Goal: Task Accomplishment & Management: Manage account settings

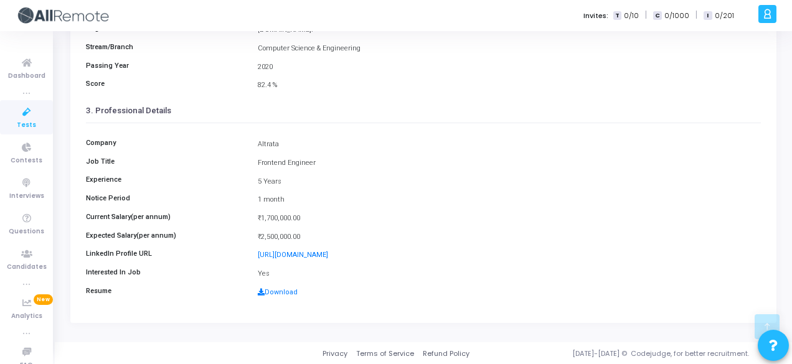
scroll to position [286, 0]
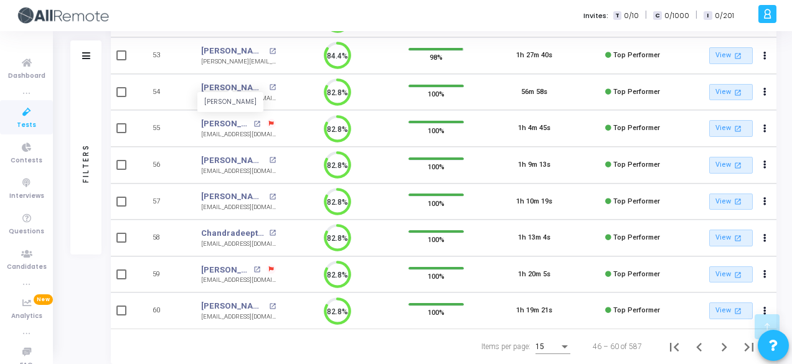
scroll to position [402, 0]
click at [727, 342] on icon "Next page" at bounding box center [723, 346] width 17 height 17
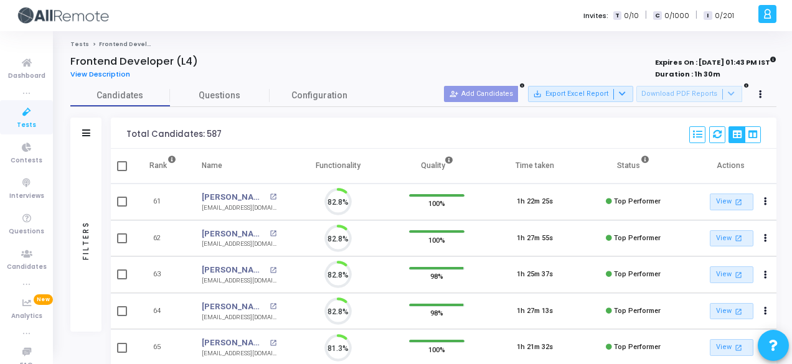
scroll to position [26, 31]
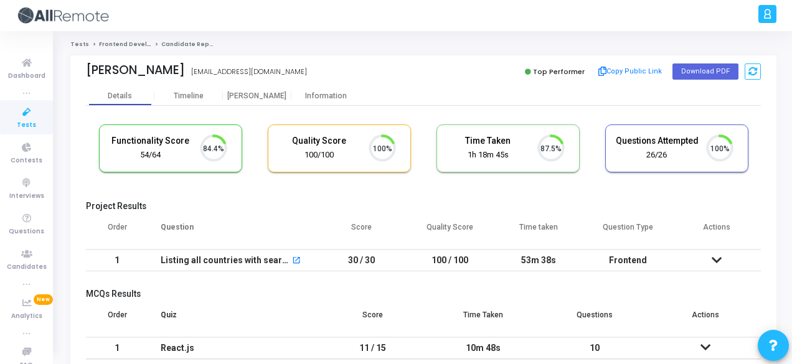
scroll to position [26, 31]
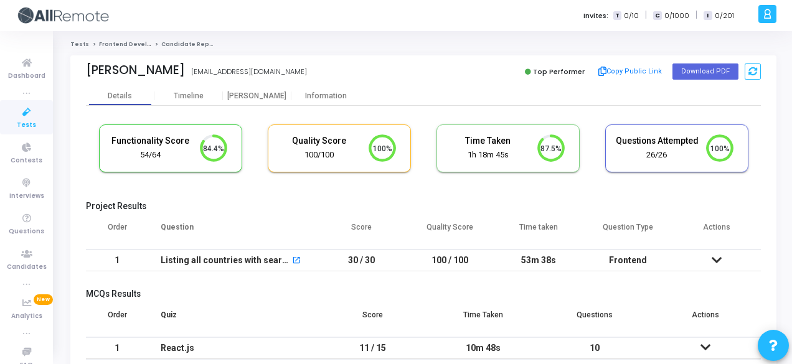
click at [331, 83] on div "Kunal Virmani kunalvirmani98@gmail.com Top Performer Copy Public Link Download …" at bounding box center [423, 70] width 675 height 31
click at [336, 94] on div "Information" at bounding box center [325, 95] width 68 height 9
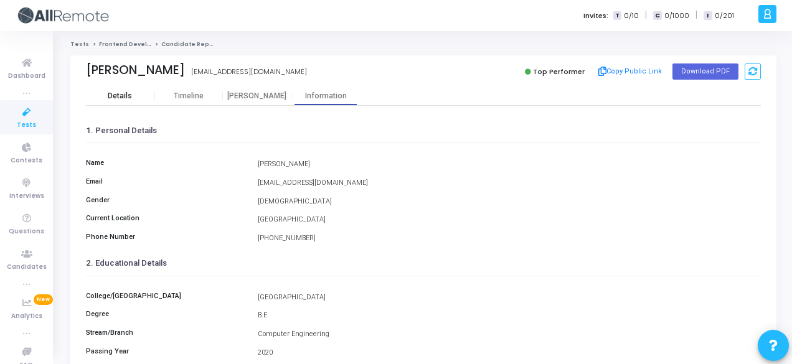
click at [118, 95] on div "Details" at bounding box center [120, 95] width 24 height 9
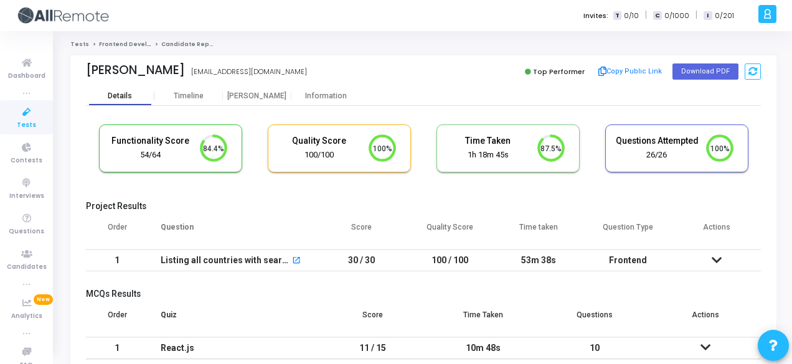
scroll to position [26, 31]
click at [329, 91] on div "Information" at bounding box center [325, 95] width 68 height 9
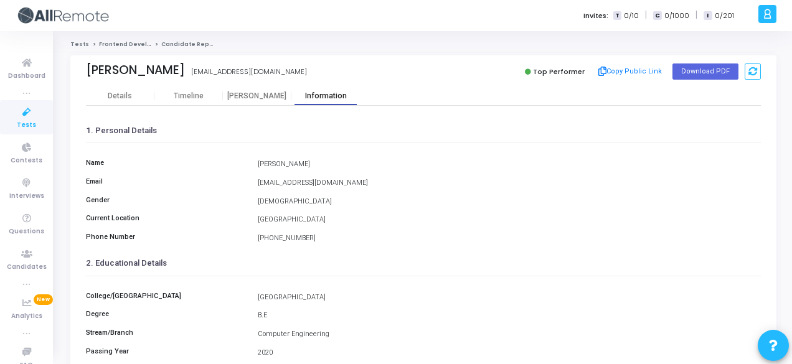
scroll to position [286, 0]
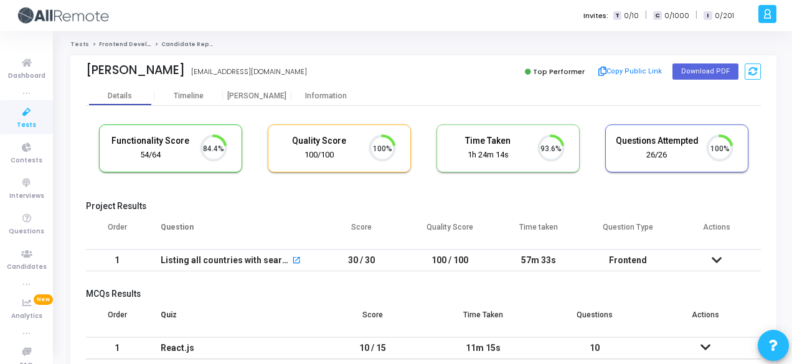
scroll to position [26, 31]
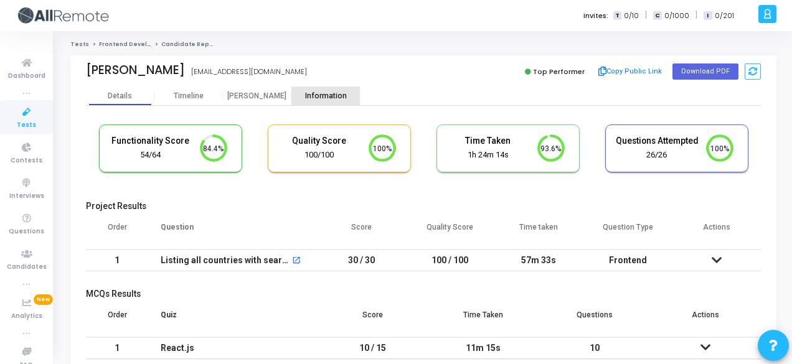
click at [318, 91] on div "Information" at bounding box center [325, 95] width 68 height 9
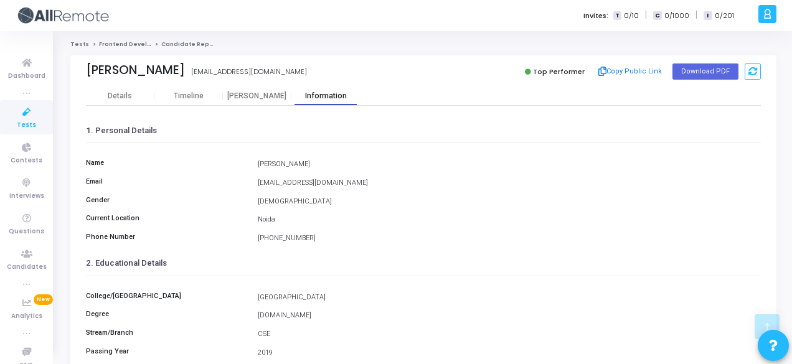
scroll to position [286, 0]
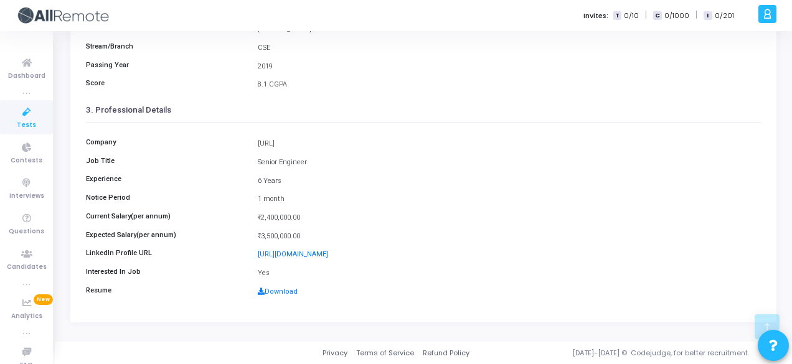
drag, startPoint x: 259, startPoint y: 142, endPoint x: 309, endPoint y: 144, distance: 50.4
click at [310, 144] on div "[URL]" at bounding box center [508, 144] width 515 height 11
copy div "[URL]"
click at [278, 289] on link "Download" at bounding box center [278, 291] width 40 height 8
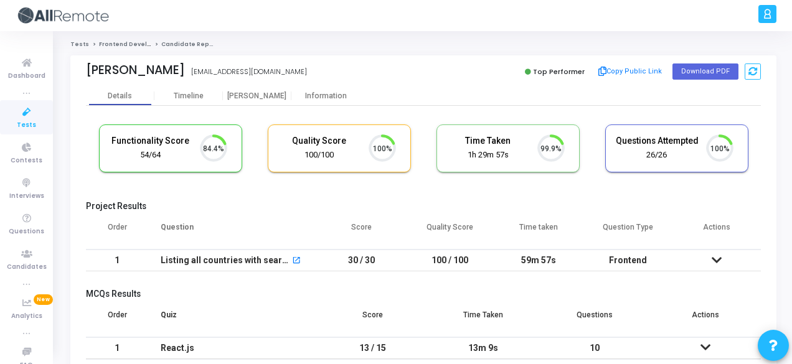
scroll to position [26, 31]
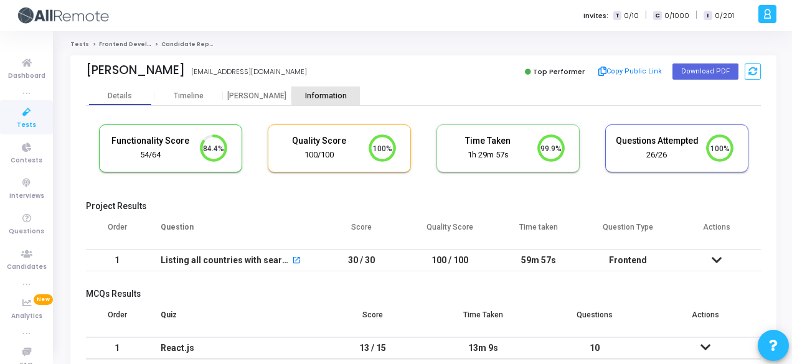
click at [322, 95] on div "Information" at bounding box center [325, 95] width 68 height 9
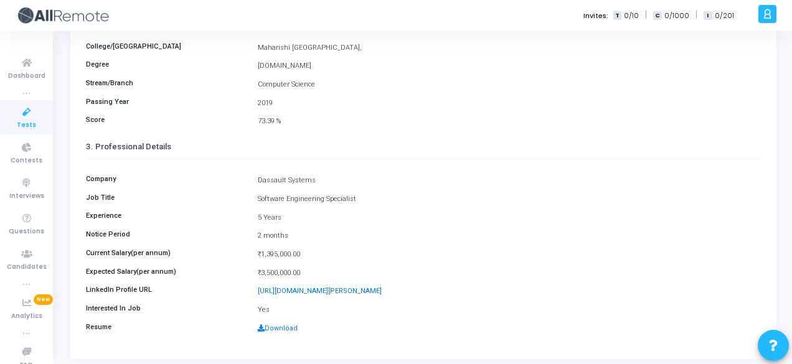
scroll to position [286, 0]
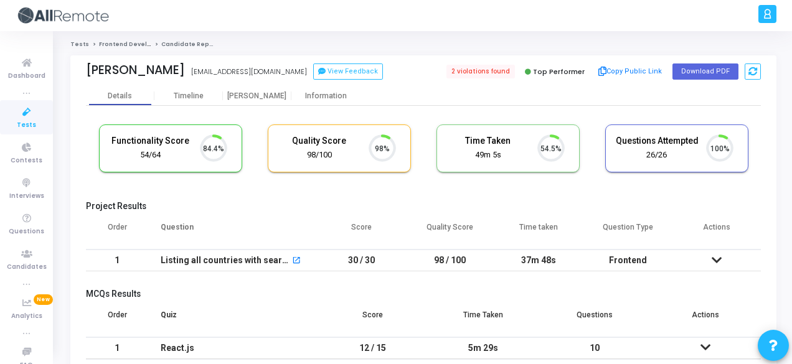
scroll to position [26, 31]
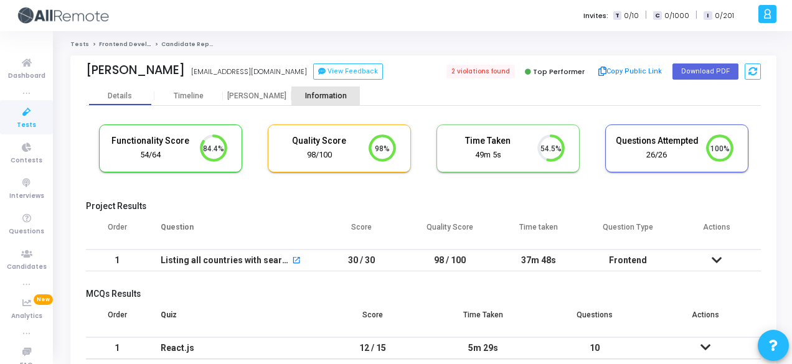
click at [319, 94] on div "Information" at bounding box center [325, 95] width 68 height 9
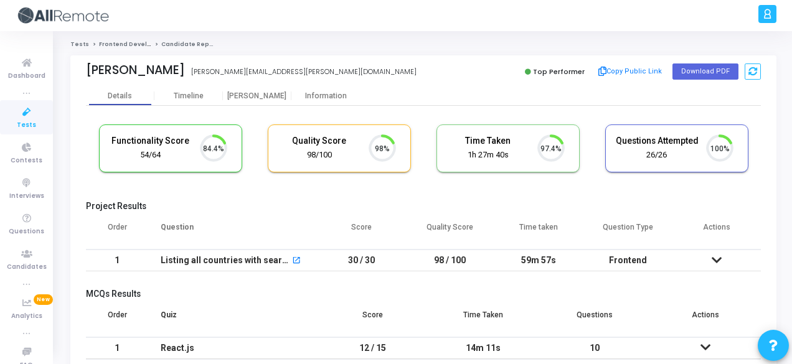
scroll to position [26, 31]
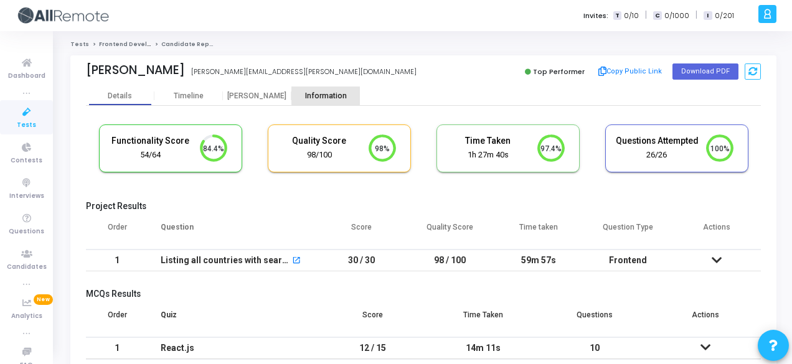
click at [337, 93] on div "Information" at bounding box center [325, 95] width 68 height 9
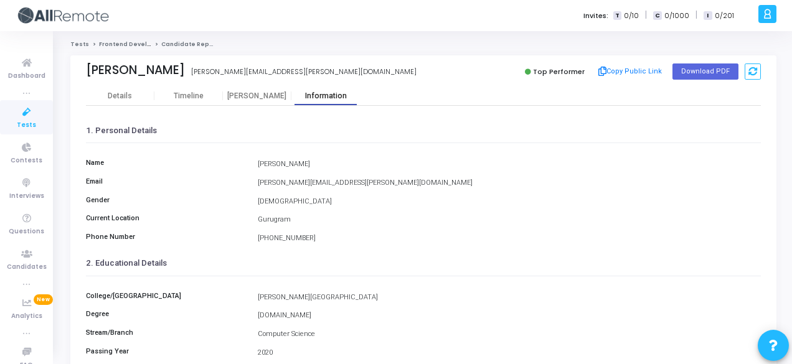
scroll to position [286, 0]
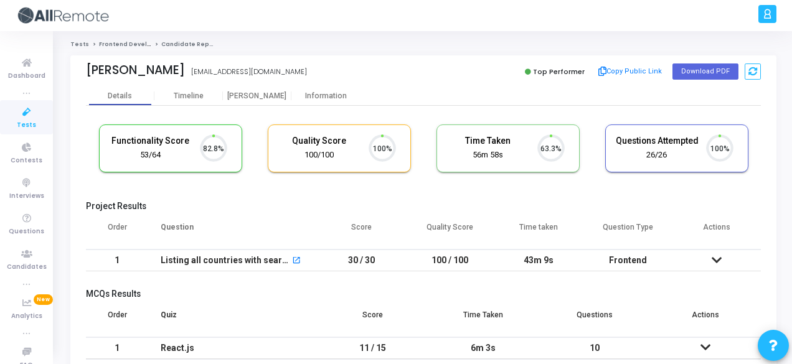
scroll to position [26, 31]
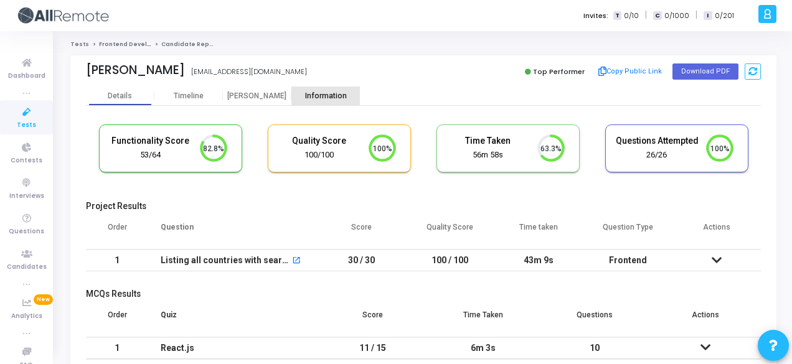
click at [323, 91] on div "Information" at bounding box center [325, 95] width 68 height 9
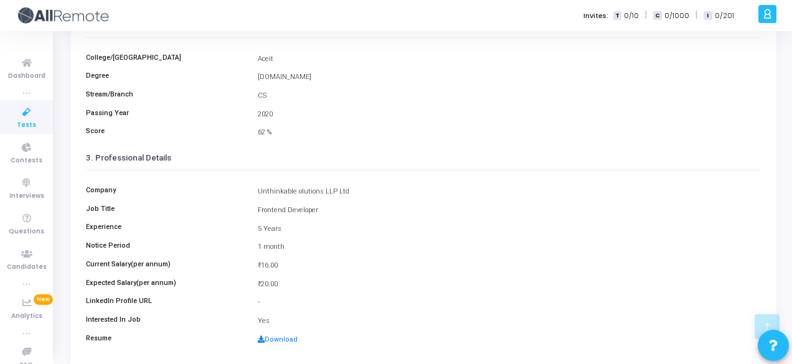
scroll to position [286, 0]
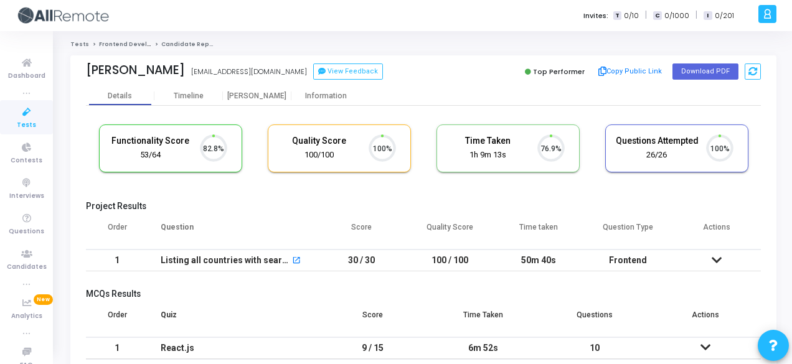
scroll to position [26, 31]
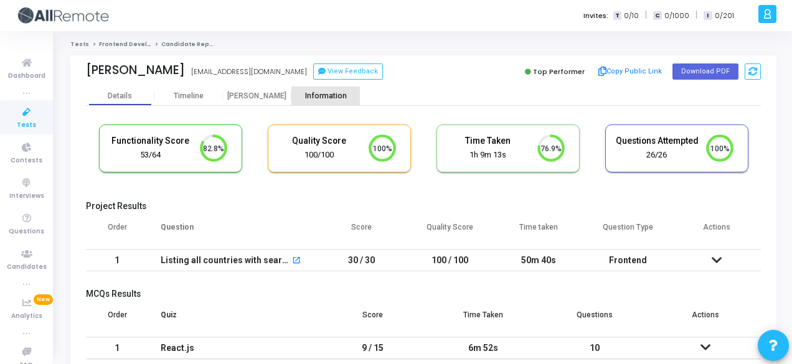
click at [320, 98] on div "Information" at bounding box center [325, 95] width 68 height 9
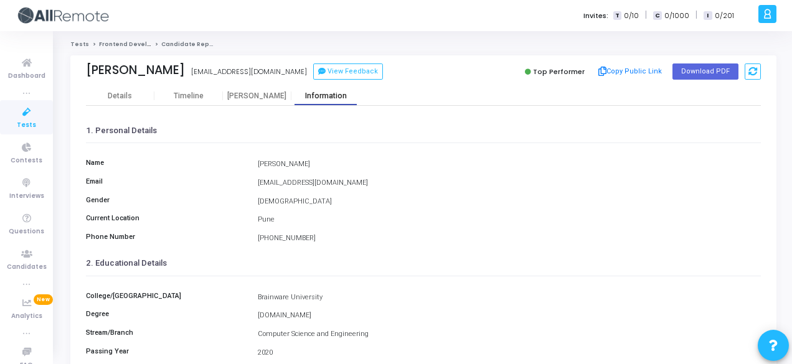
scroll to position [286, 0]
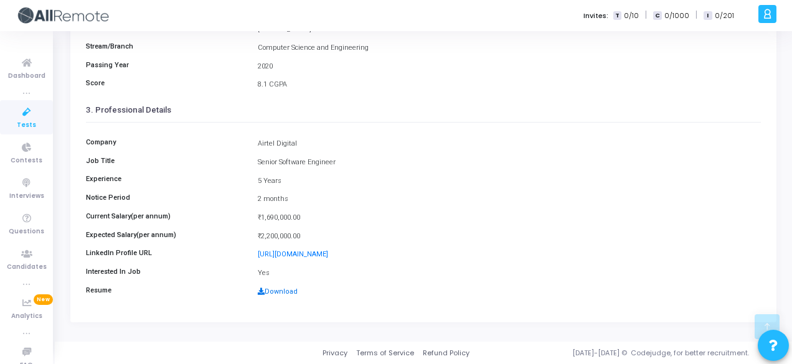
click at [283, 293] on link "Download" at bounding box center [278, 291] width 40 height 8
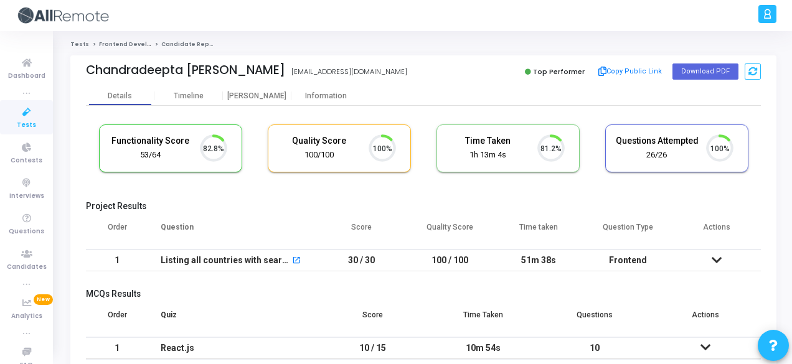
scroll to position [26, 31]
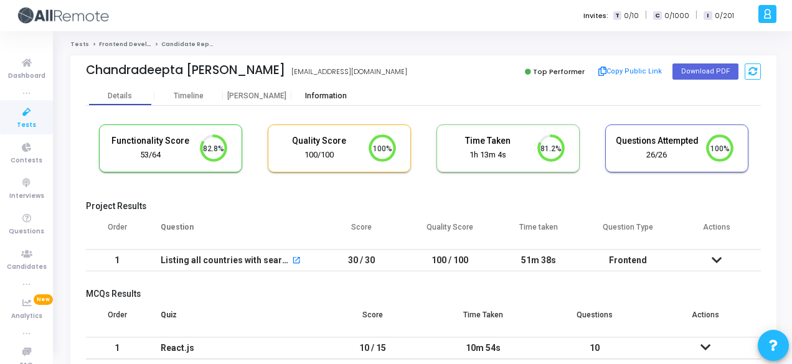
click at [328, 102] on div "Information" at bounding box center [325, 95] width 68 height 19
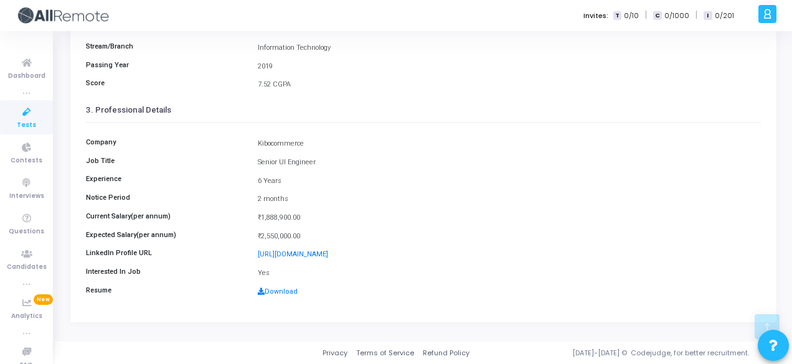
scroll to position [286, 0]
click at [286, 288] on link "Download" at bounding box center [278, 292] width 40 height 8
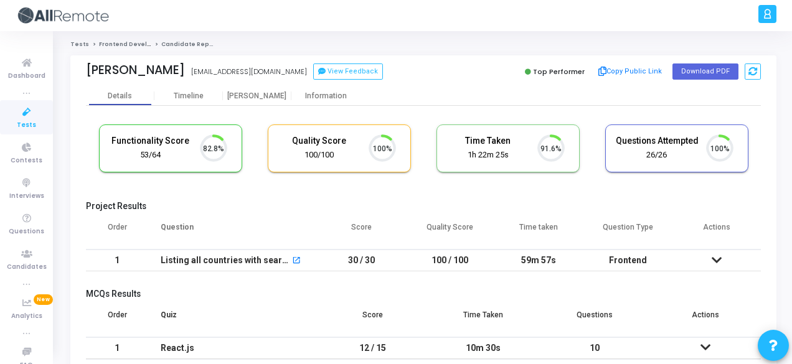
scroll to position [26, 31]
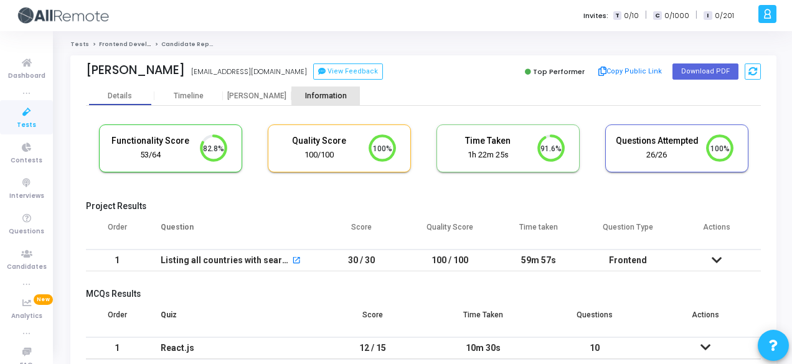
click at [352, 90] on div "Information" at bounding box center [325, 95] width 68 height 19
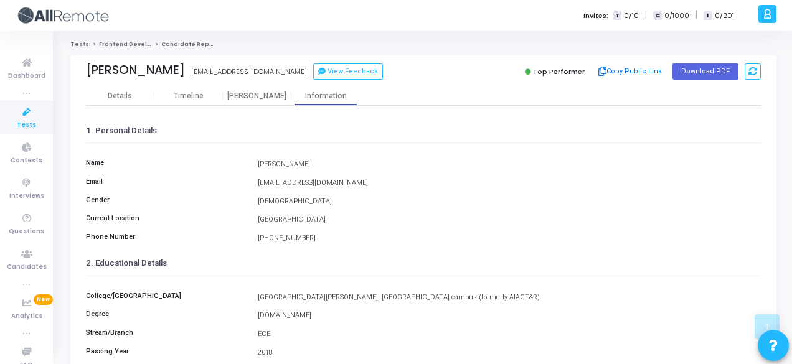
scroll to position [286, 0]
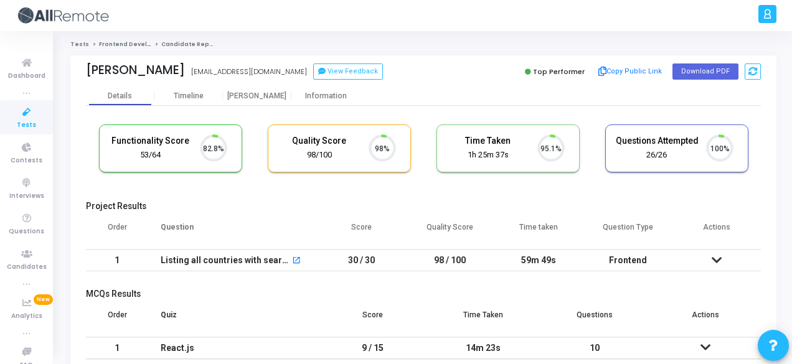
scroll to position [26, 31]
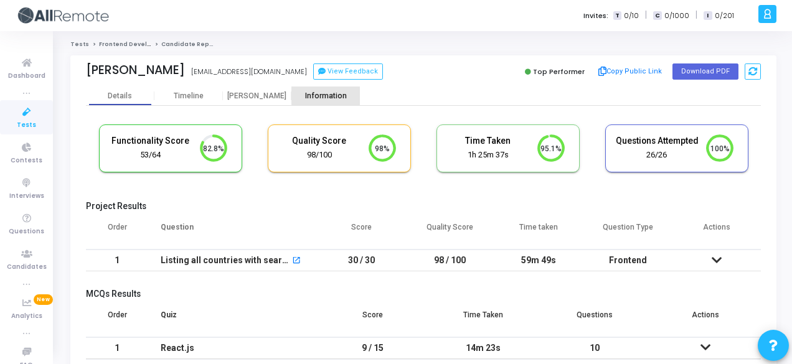
click at [314, 90] on div "Information" at bounding box center [325, 95] width 68 height 19
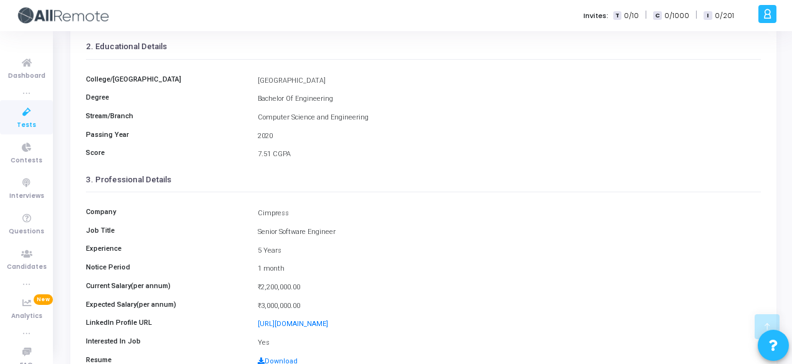
scroll to position [261, 0]
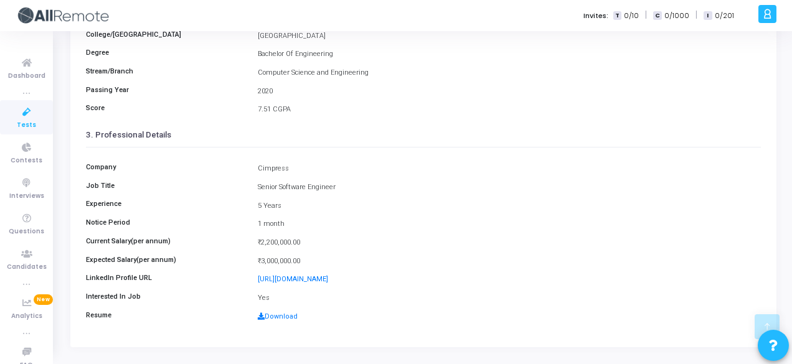
drag, startPoint x: 254, startPoint y: 168, endPoint x: 312, endPoint y: 171, distance: 58.0
click at [312, 171] on div "Cimpress" at bounding box center [508, 169] width 515 height 11
copy div "Cimpress"
click at [274, 315] on link "Download" at bounding box center [278, 316] width 40 height 8
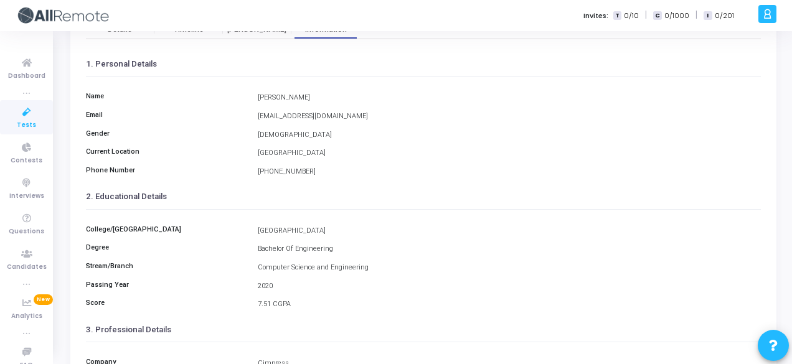
scroll to position [0, 0]
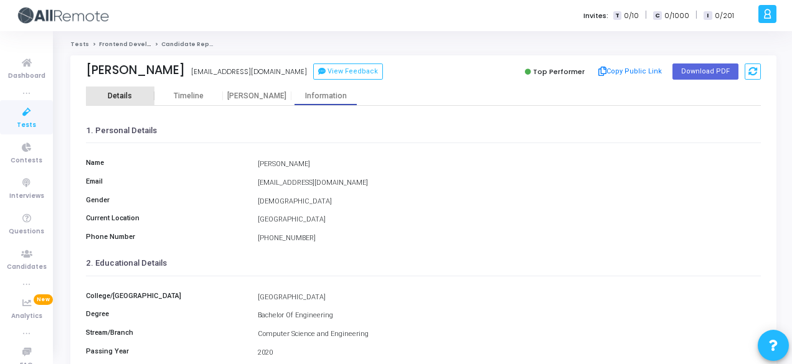
click at [139, 88] on div "Details" at bounding box center [120, 95] width 68 height 19
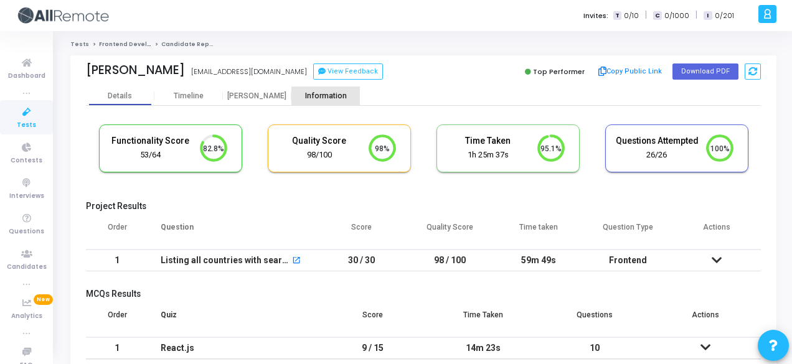
click at [332, 93] on div "Information" at bounding box center [325, 95] width 68 height 9
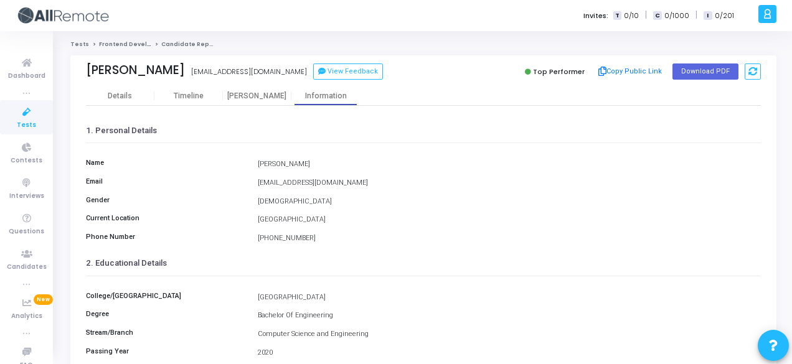
click at [139, 85] on div "[PERSON_NAME] [EMAIL_ADDRESS][DOMAIN_NAME] View Feedback Top Performer Copy Pub…" at bounding box center [423, 70] width 675 height 31
click at [144, 94] on div "Details" at bounding box center [120, 95] width 68 height 9
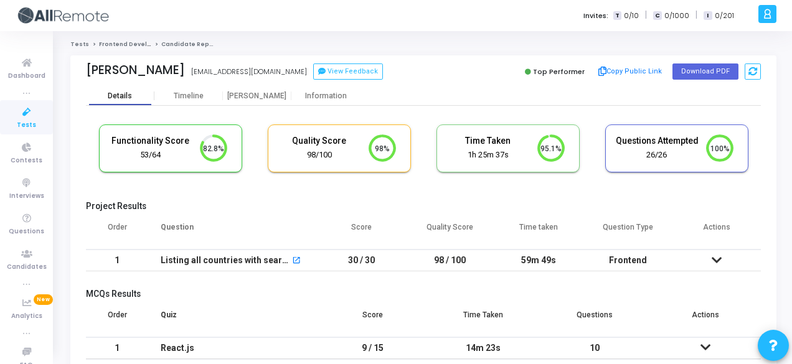
scroll to position [26, 31]
click at [335, 97] on div "Information" at bounding box center [325, 95] width 68 height 9
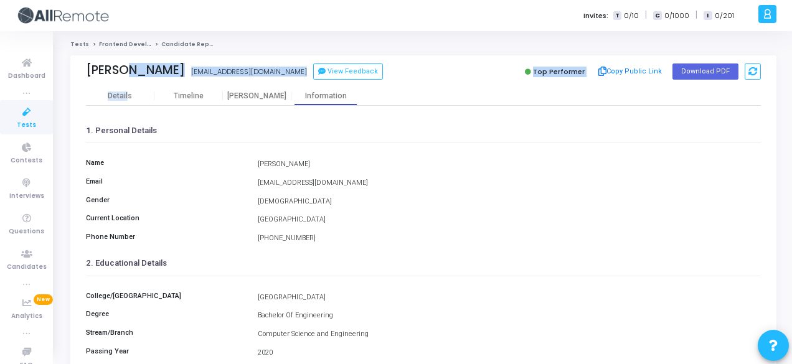
drag, startPoint x: 122, startPoint y: 85, endPoint x: 129, endPoint y: 91, distance: 9.7
click at [129, 91] on div "[PERSON_NAME] [EMAIL_ADDRESS][DOMAIN_NAME] View Feedback Top Performer Copy Pub…" at bounding box center [423, 331] width 706 height 553
click at [129, 91] on div "Details" at bounding box center [120, 95] width 24 height 9
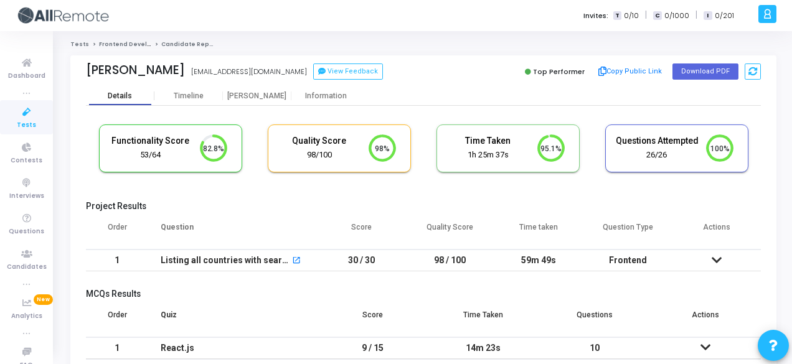
scroll to position [26, 31]
click at [625, 70] on button "Copy Public Link" at bounding box center [630, 71] width 72 height 19
click at [336, 104] on div "Information" at bounding box center [325, 95] width 68 height 19
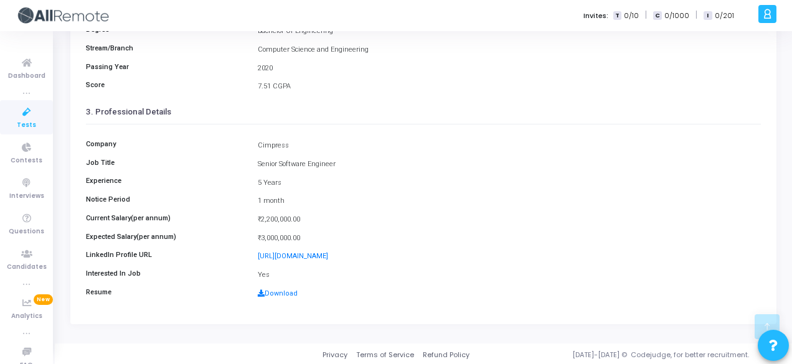
scroll to position [286, 0]
